Goal: Use online tool/utility: Utilize a website feature to perform a specific function

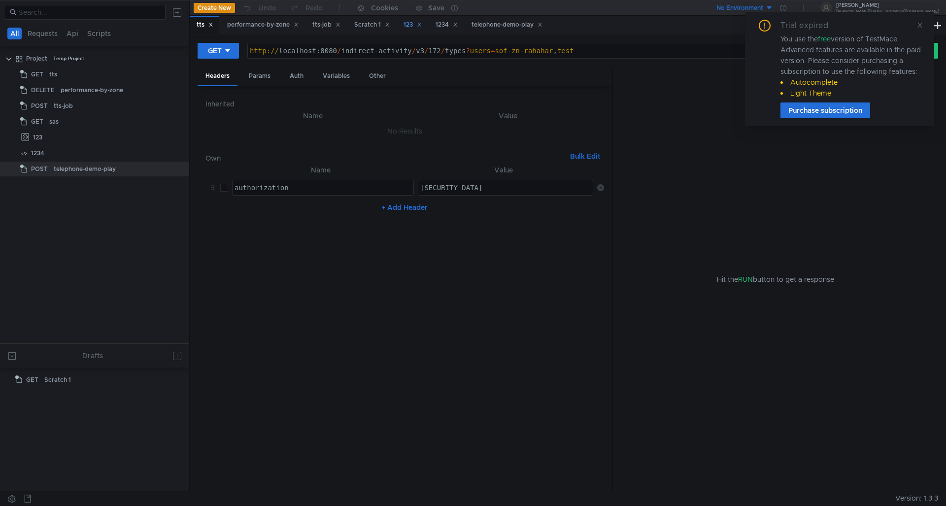
click at [412, 22] on div "123" at bounding box center [412, 25] width 18 height 10
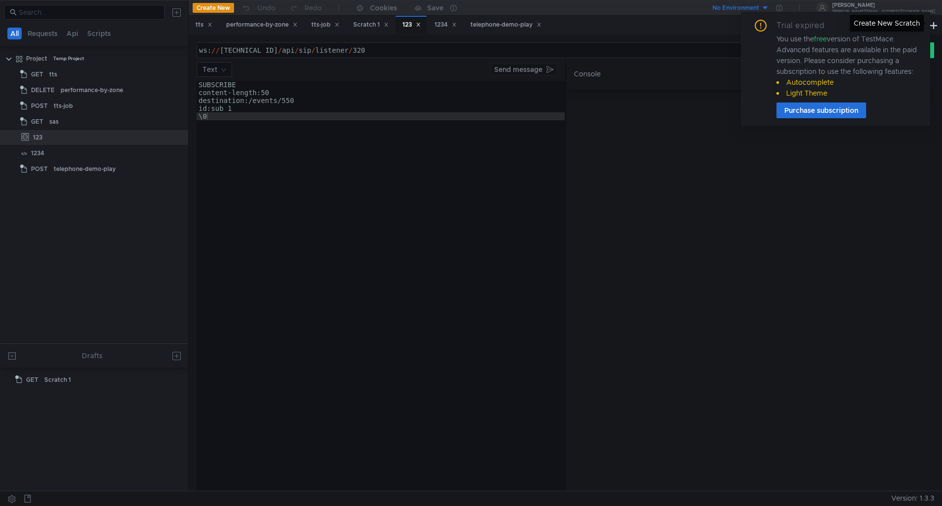
click at [918, 28] on div "Create New Scratch" at bounding box center [887, 23] width 74 height 17
click at [919, 24] on div "Trial expired You use the free version of TestMace. Advanced features are avail…" at bounding box center [835, 69] width 189 height 114
click at [915, 26] on icon at bounding box center [915, 25] width 7 height 7
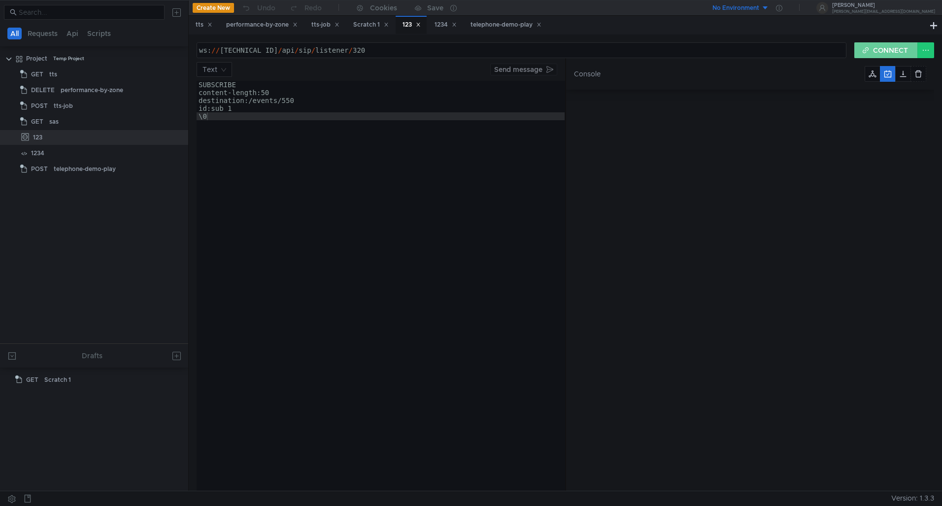
click at [886, 47] on button "CONNECT" at bounding box center [886, 50] width 64 height 16
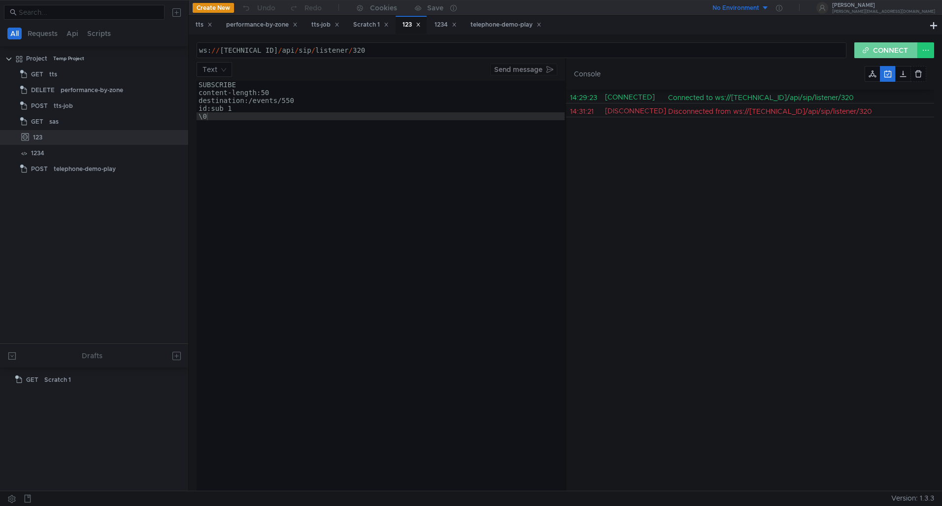
click at [890, 52] on button "CONNECT" at bounding box center [886, 50] width 64 height 16
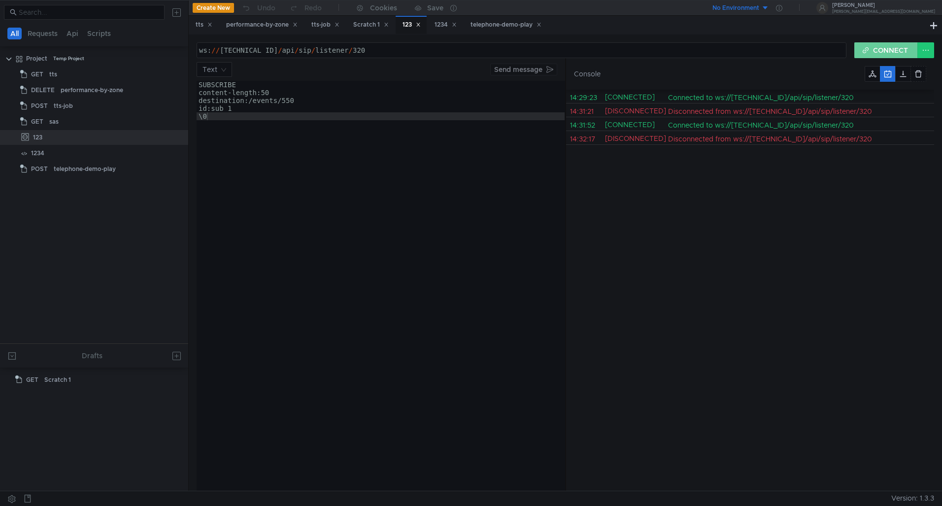
click at [878, 48] on button "CONNECT" at bounding box center [886, 50] width 64 height 16
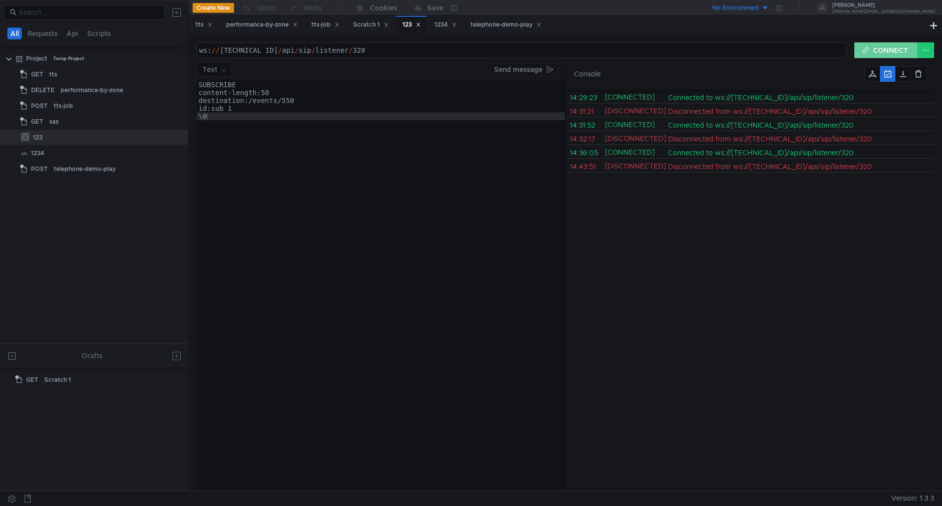
click at [868, 49] on button "CONNECT" at bounding box center [886, 50] width 64 height 16
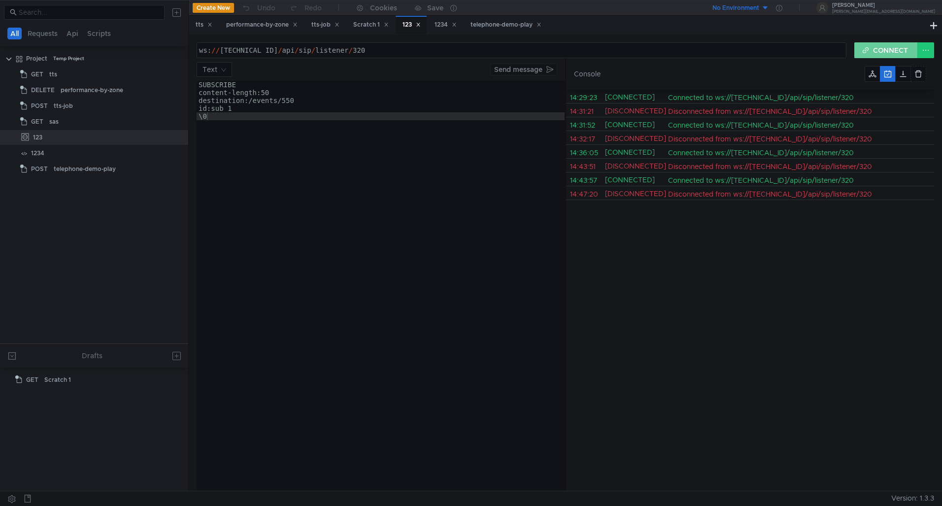
click at [876, 52] on button "CONNECT" at bounding box center [886, 50] width 64 height 16
click at [869, 54] on button "CONNECT" at bounding box center [886, 50] width 64 height 16
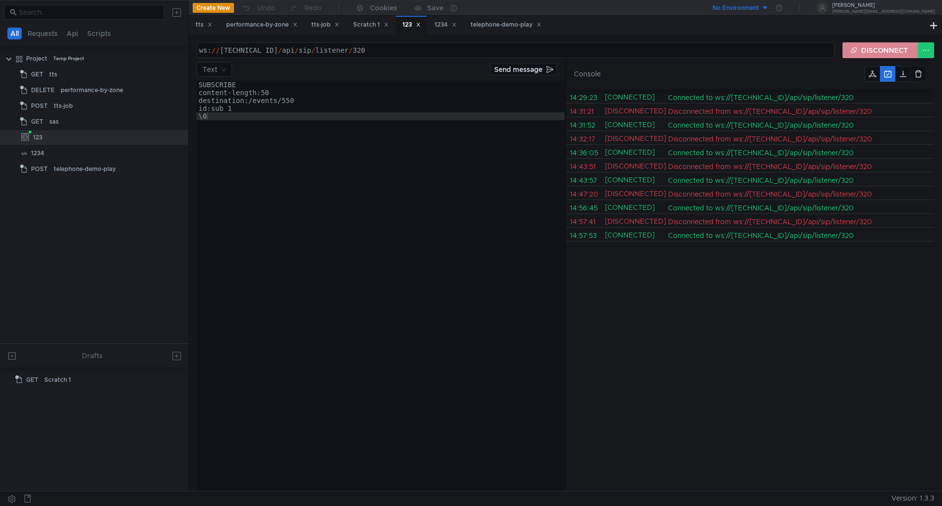
click at [862, 52] on button "DISCONNECT" at bounding box center [879, 50] width 75 height 16
click at [871, 51] on button "CONNECT" at bounding box center [886, 50] width 64 height 16
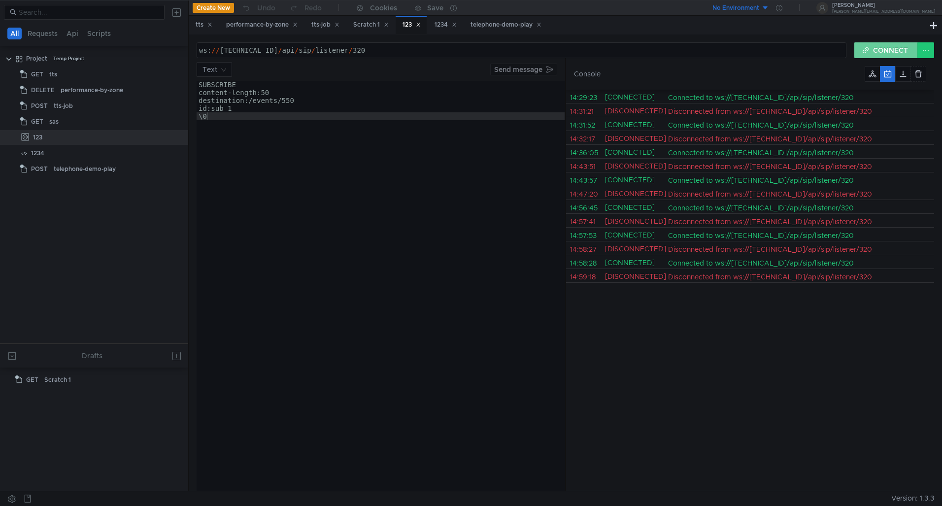
click at [870, 45] on button "CONNECT" at bounding box center [886, 50] width 64 height 16
